Goal: Navigation & Orientation: Understand site structure

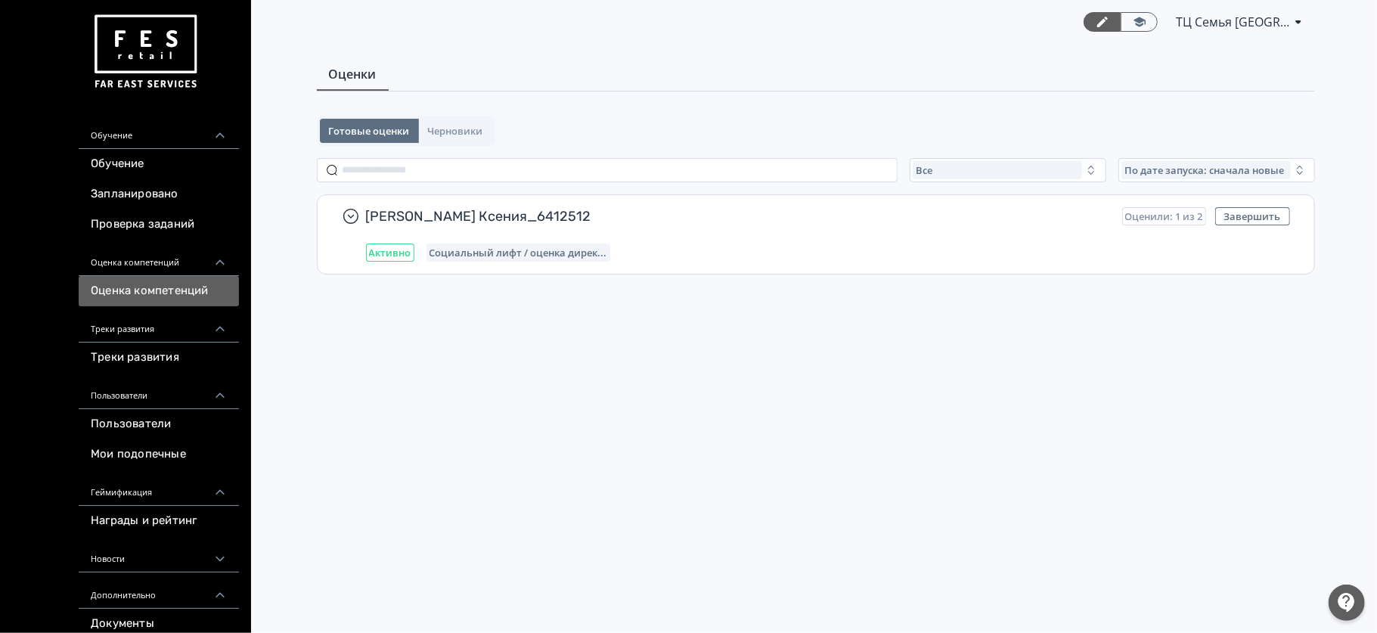
click at [152, 331] on div "Треки развития" at bounding box center [159, 324] width 160 height 36
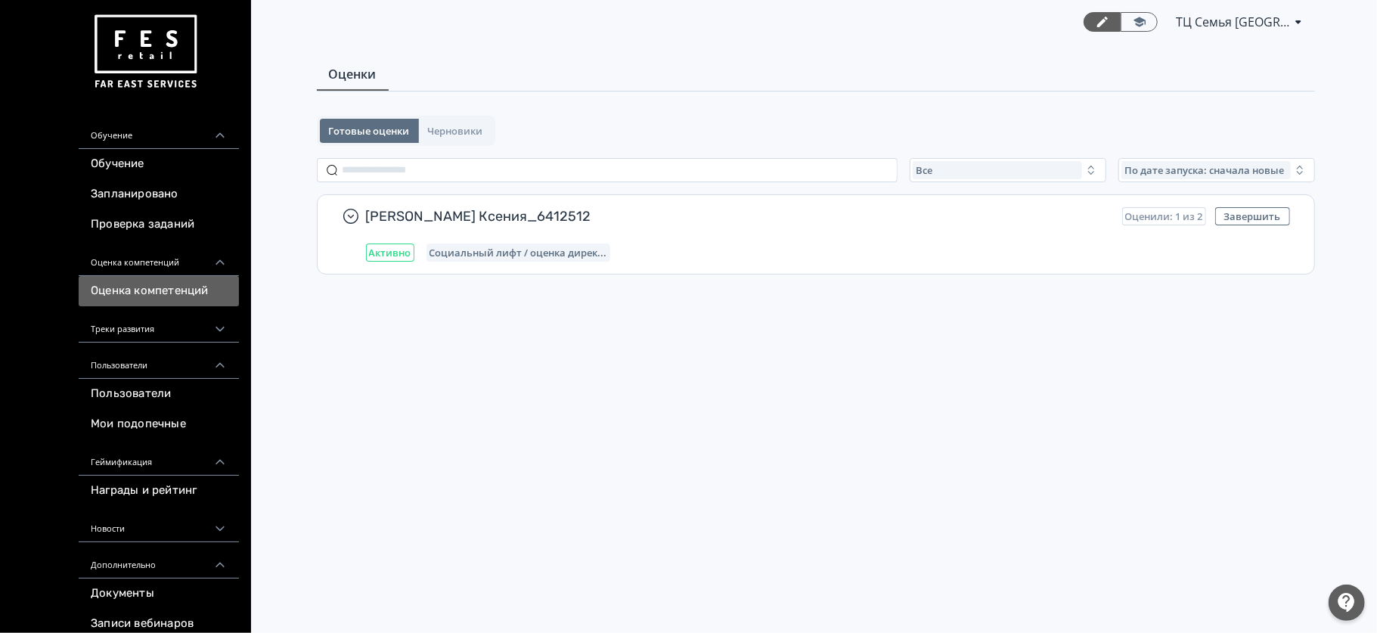
click at [147, 364] on div "Пользователи" at bounding box center [159, 361] width 160 height 36
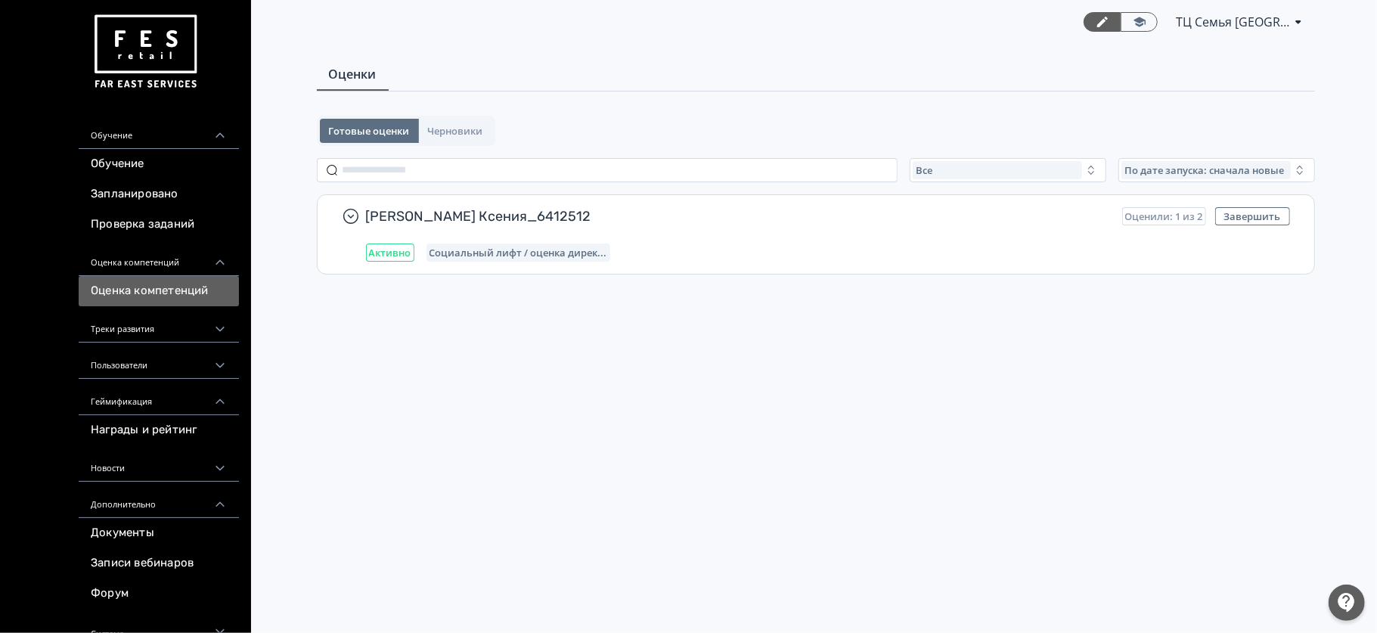
click at [147, 327] on div "Треки развития" at bounding box center [159, 324] width 160 height 36
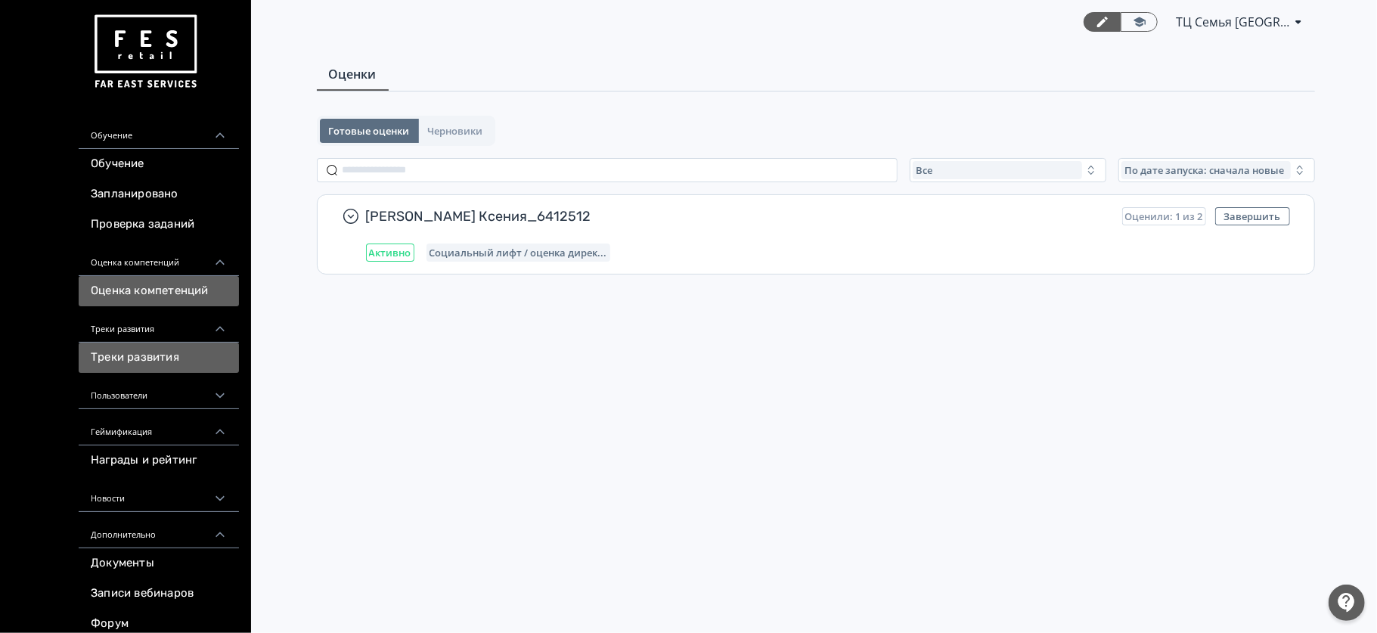
click at [147, 355] on link "Треки развития" at bounding box center [159, 358] width 160 height 30
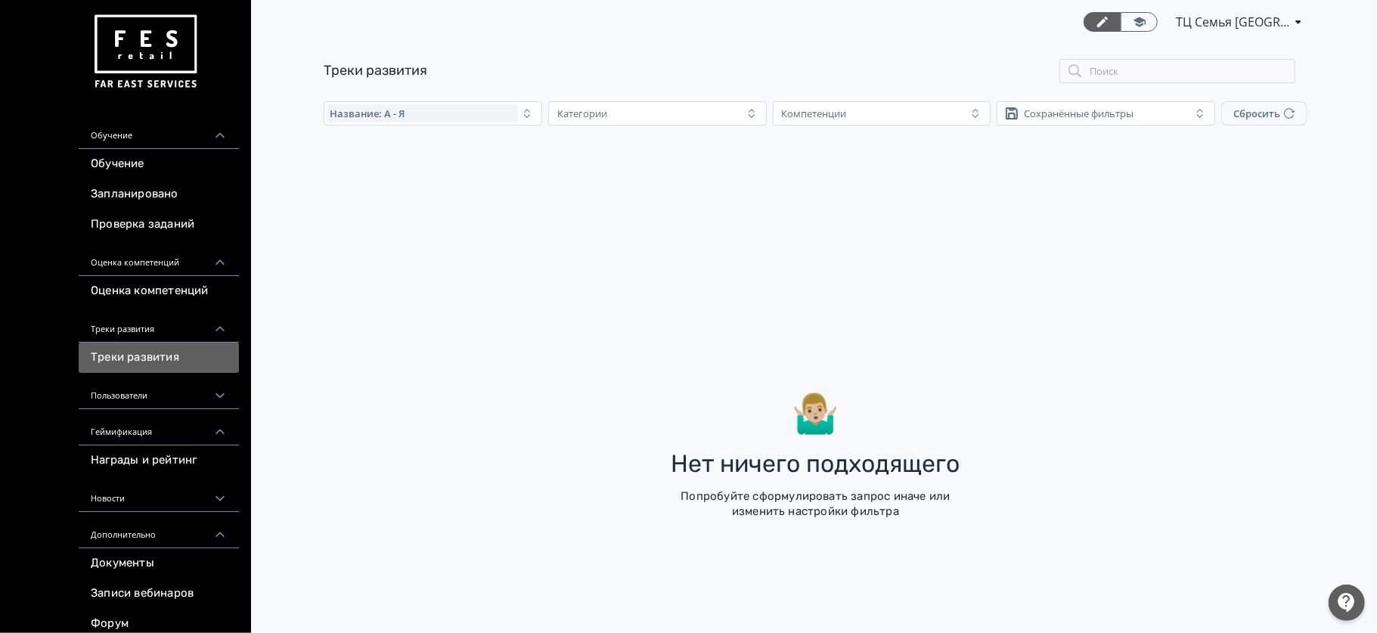
click at [148, 340] on div "Треки развития" at bounding box center [159, 324] width 160 height 36
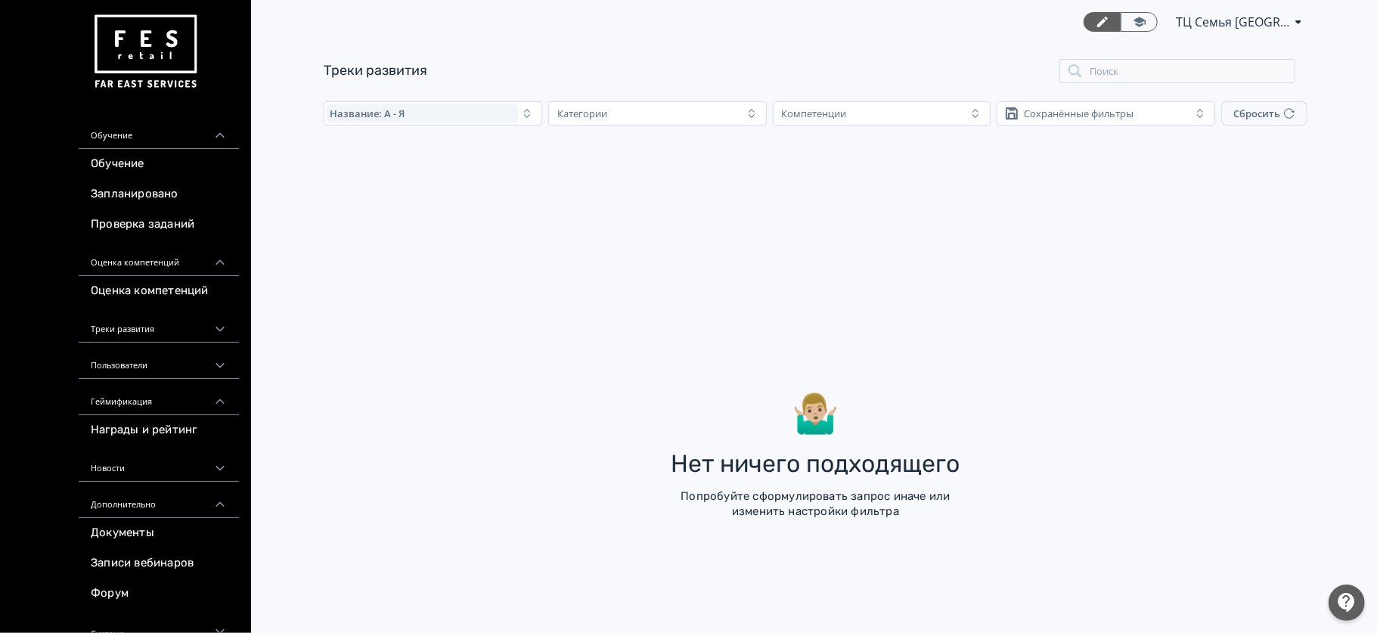
click at [158, 259] on div "Оценка компетенций" at bounding box center [159, 258] width 160 height 36
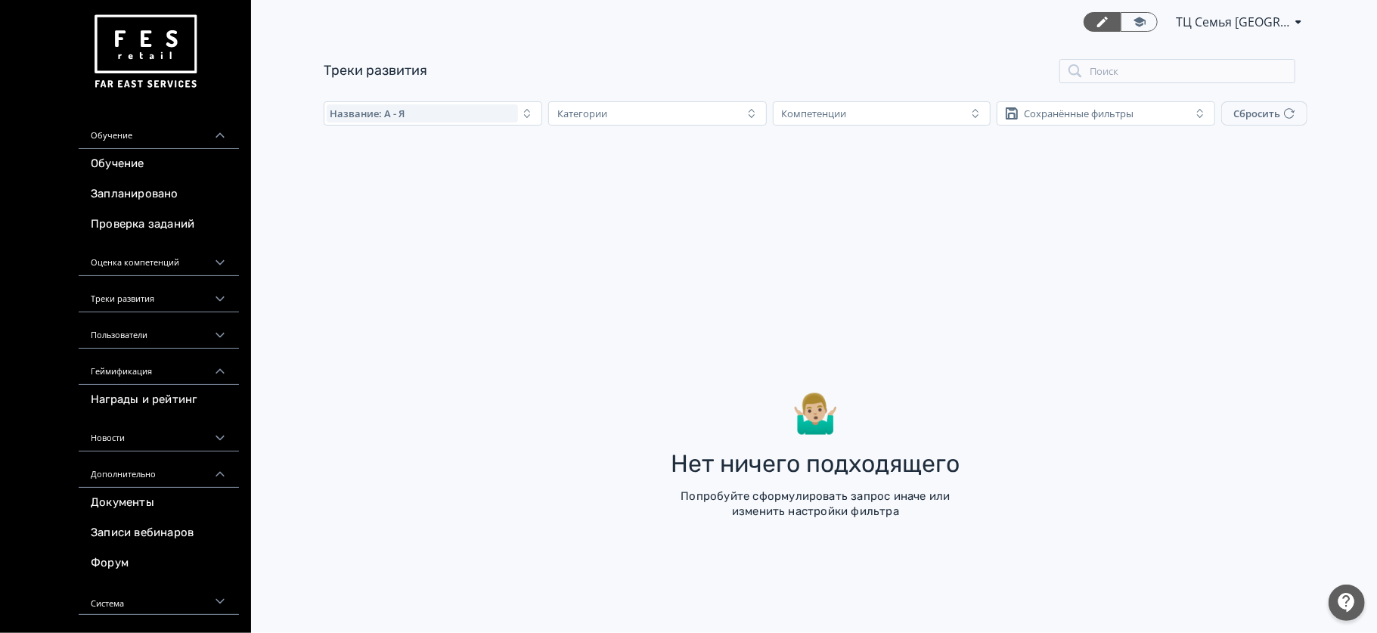
click at [158, 139] on div "Обучение" at bounding box center [159, 131] width 160 height 36
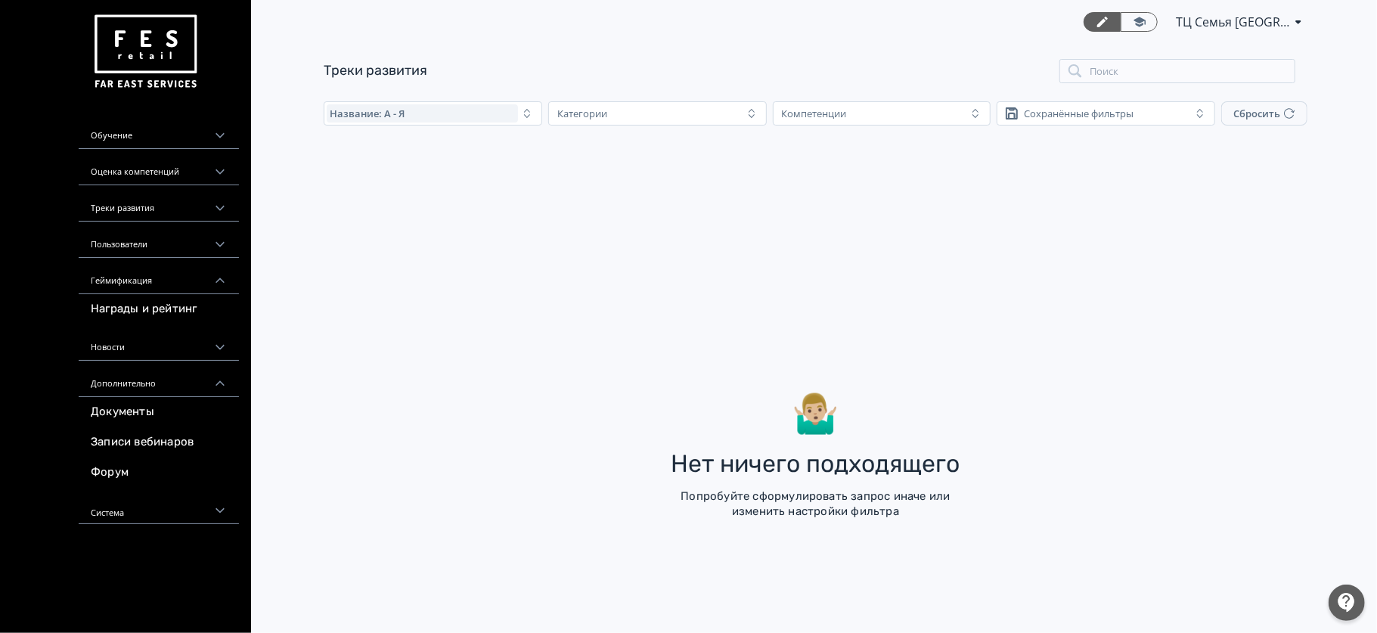
click at [154, 254] on div "Пользователи" at bounding box center [159, 240] width 160 height 36
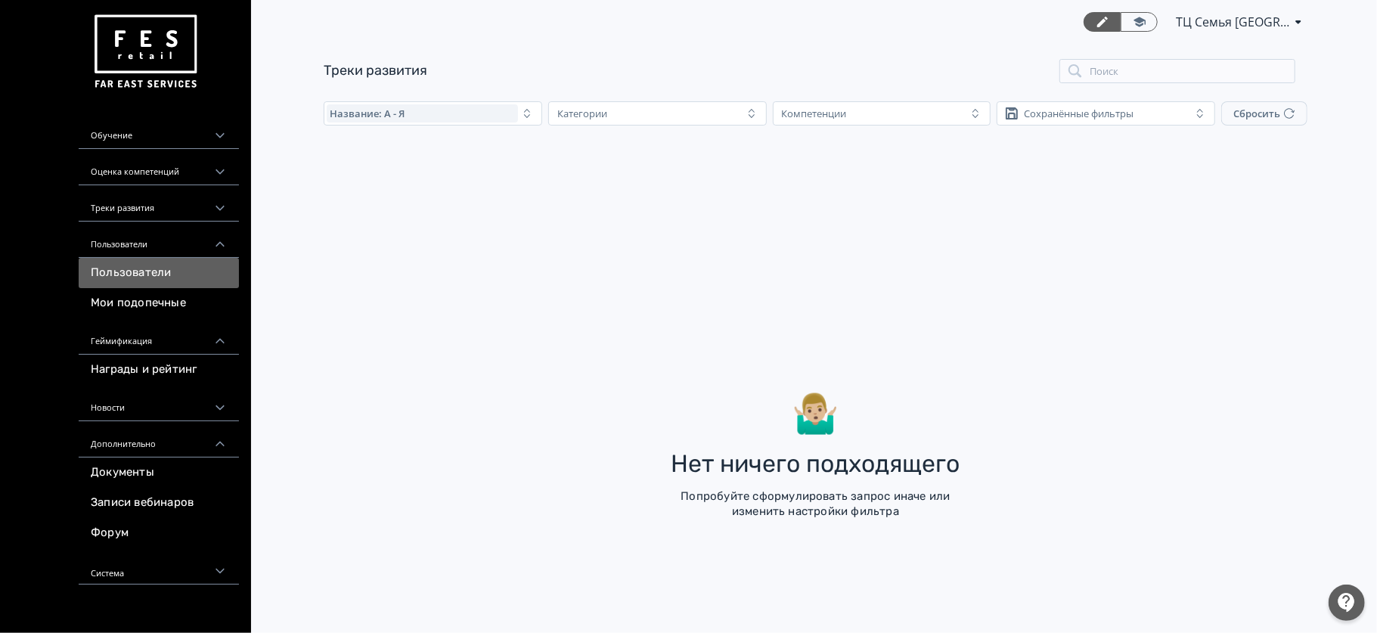
click at [139, 271] on link "Пользователи" at bounding box center [159, 273] width 160 height 30
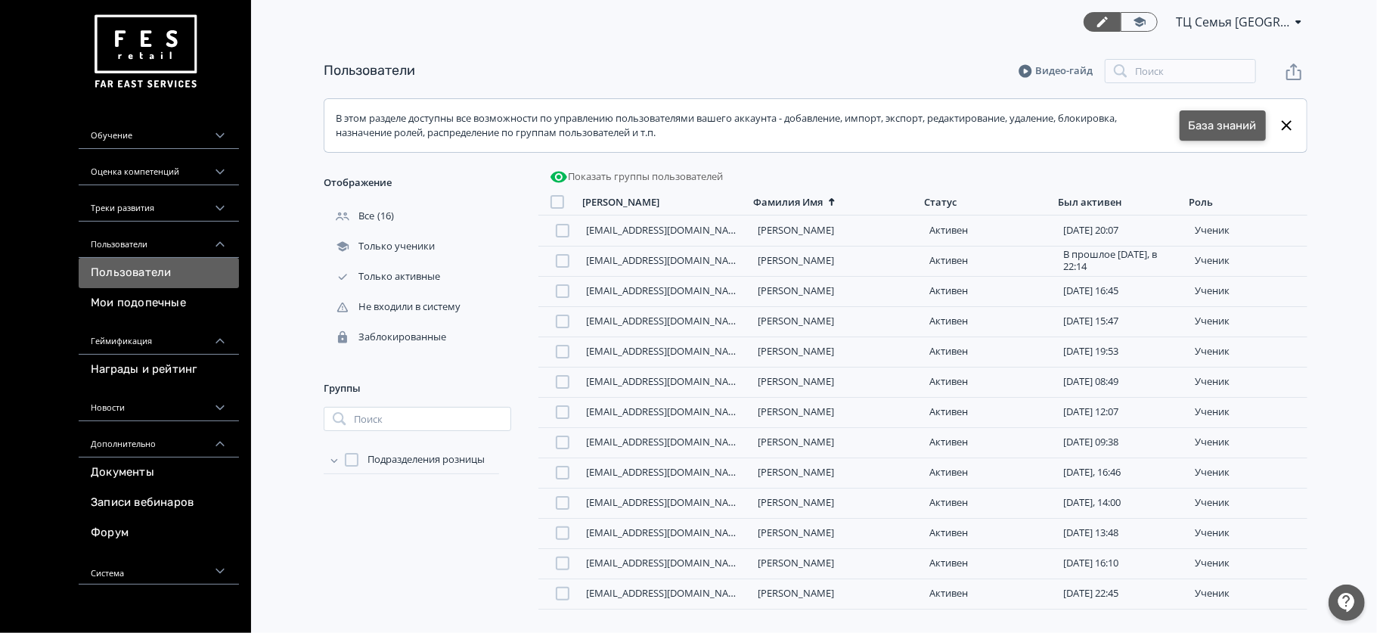
click at [1217, 133] on link "База знаний" at bounding box center [1223, 125] width 68 height 17
click at [188, 240] on div "Пользователи" at bounding box center [159, 240] width 160 height 36
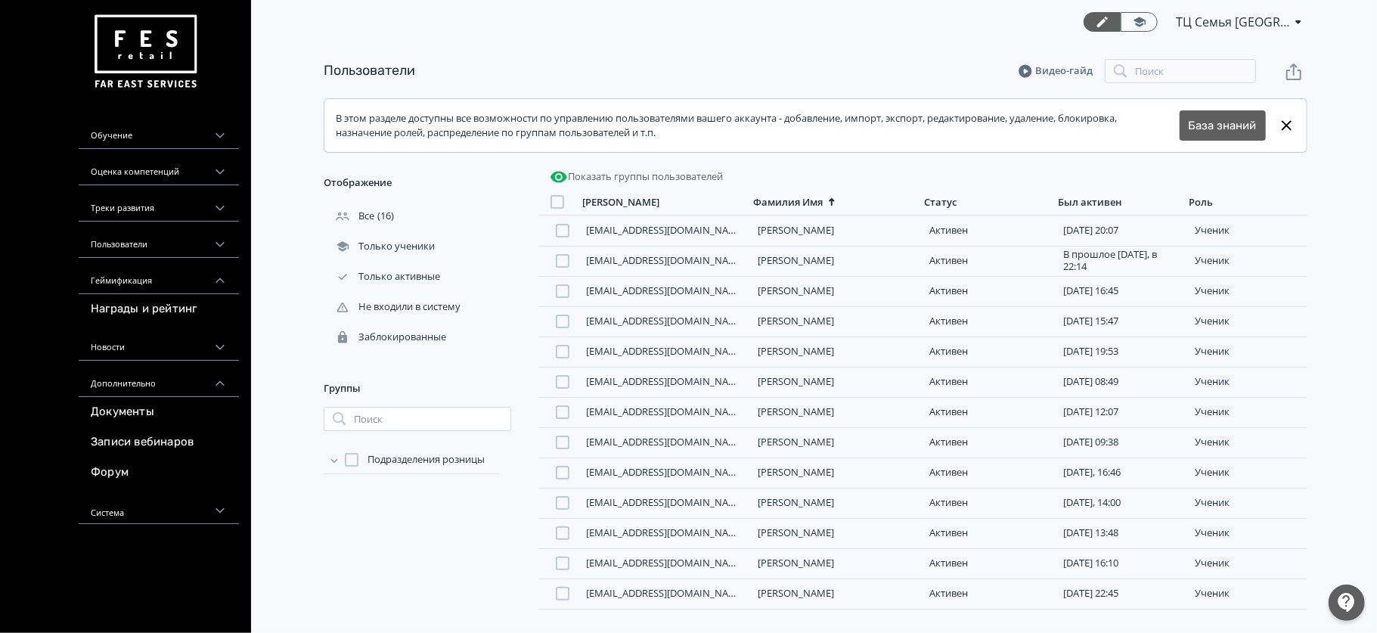
click at [164, 345] on div "Новости" at bounding box center [159, 342] width 160 height 36
click at [176, 349] on div "Новости" at bounding box center [159, 342] width 160 height 36
click at [112, 521] on div "Система" at bounding box center [159, 506] width 160 height 36
click at [130, 541] on link "Отчеты" at bounding box center [159, 539] width 160 height 30
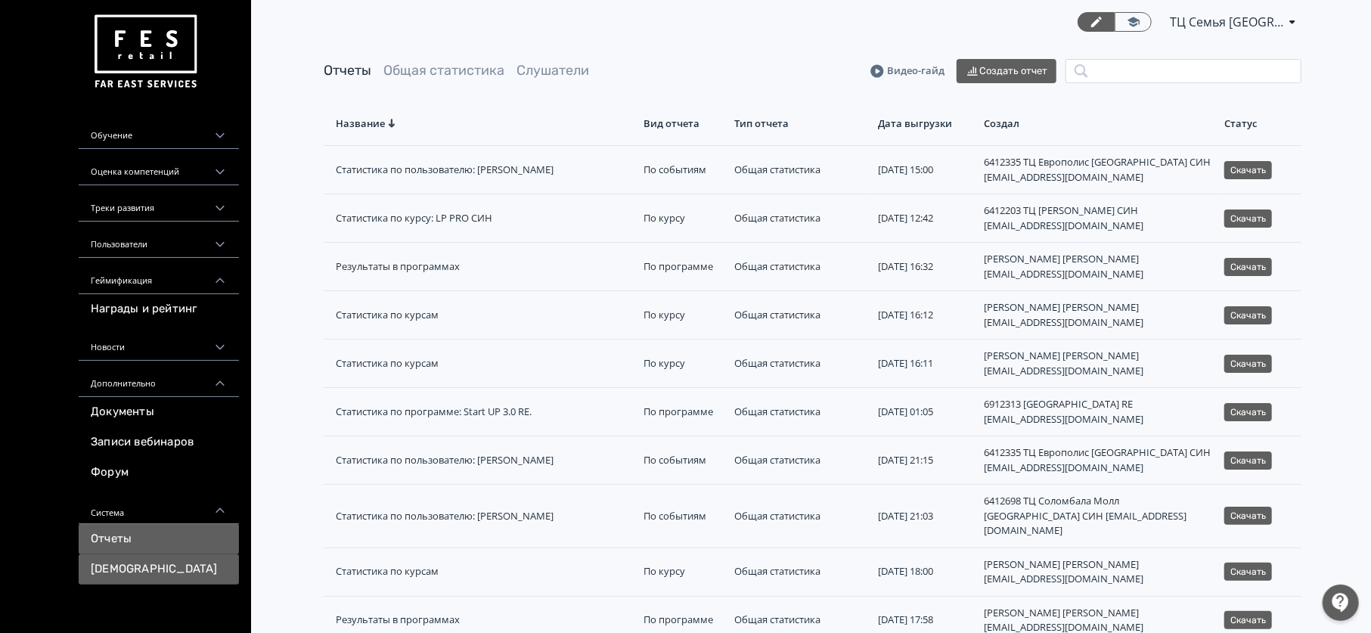
click at [170, 579] on link "[DEMOGRAPHIC_DATA]" at bounding box center [159, 569] width 160 height 30
